Goal: Information Seeking & Learning: Learn about a topic

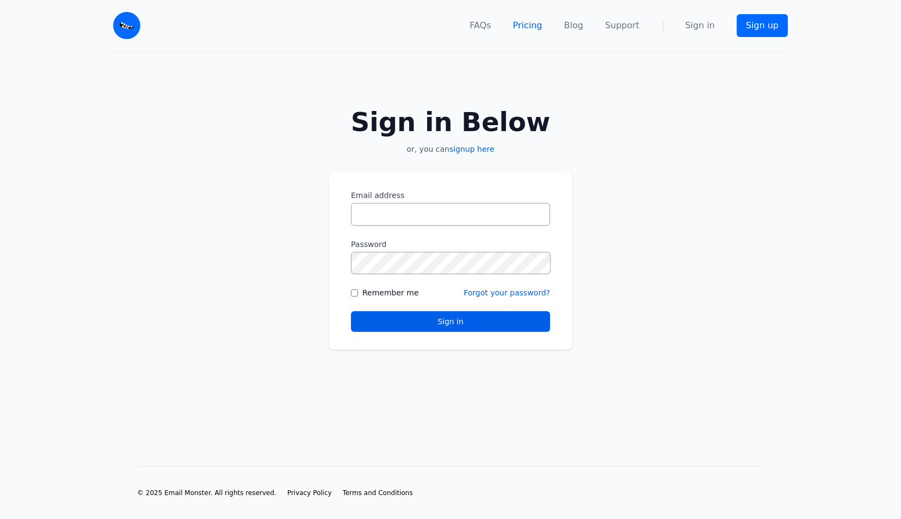
click at [541, 32] on link "Pricing" at bounding box center [527, 25] width 29 height 13
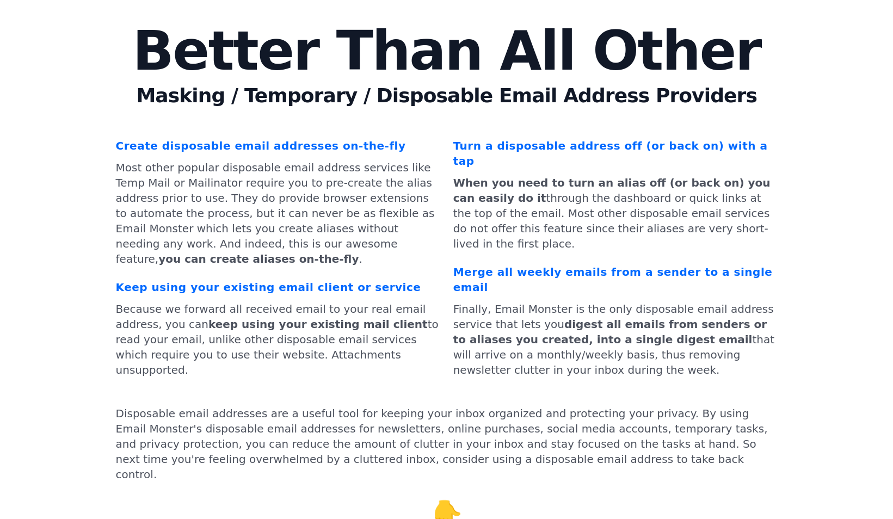
scroll to position [3431, 0]
